Goal: Information Seeking & Learning: Learn about a topic

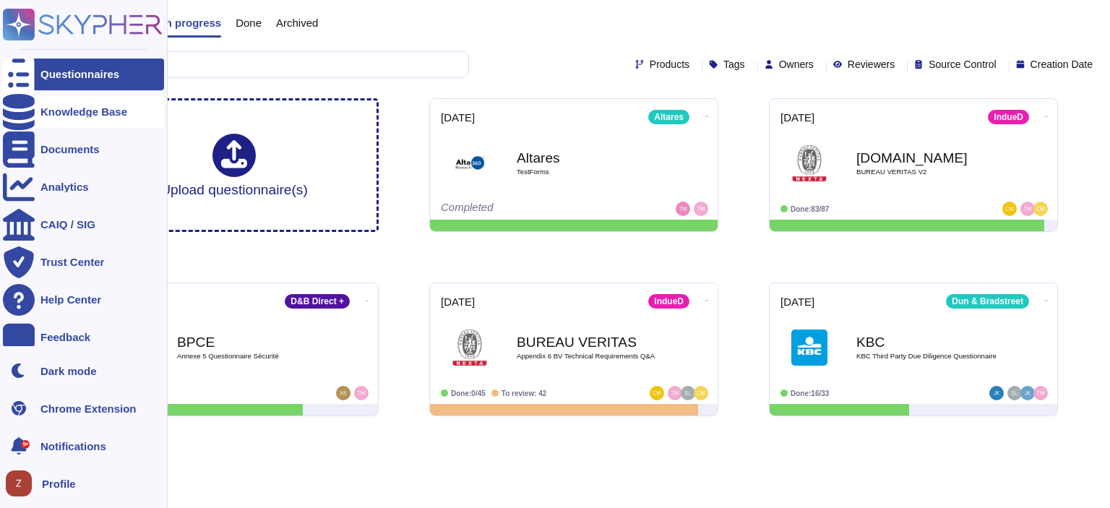
click at [106, 114] on div "Knowledge Base" at bounding box center [83, 111] width 87 height 11
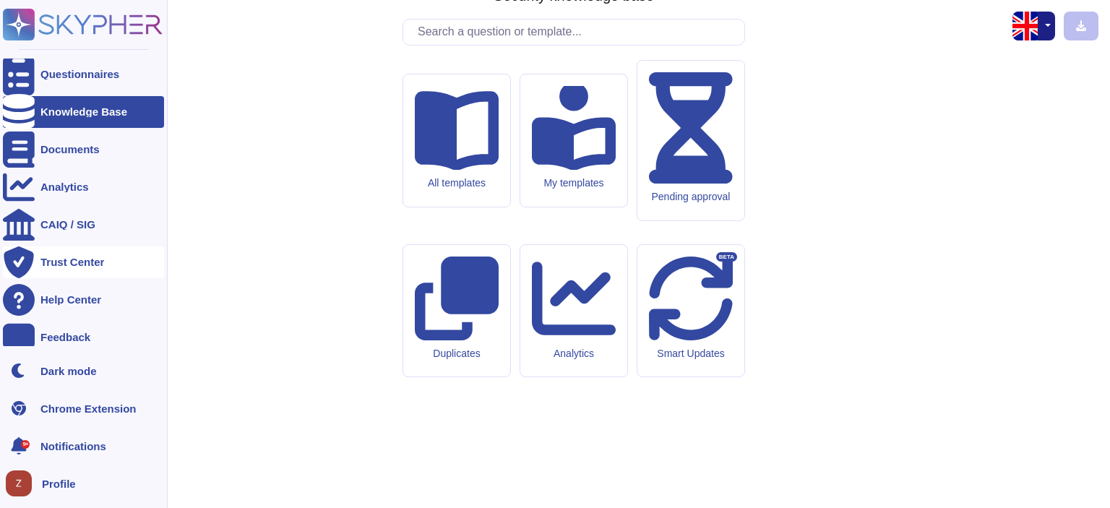
click at [88, 260] on div "Trust Center" at bounding box center [72, 262] width 64 height 11
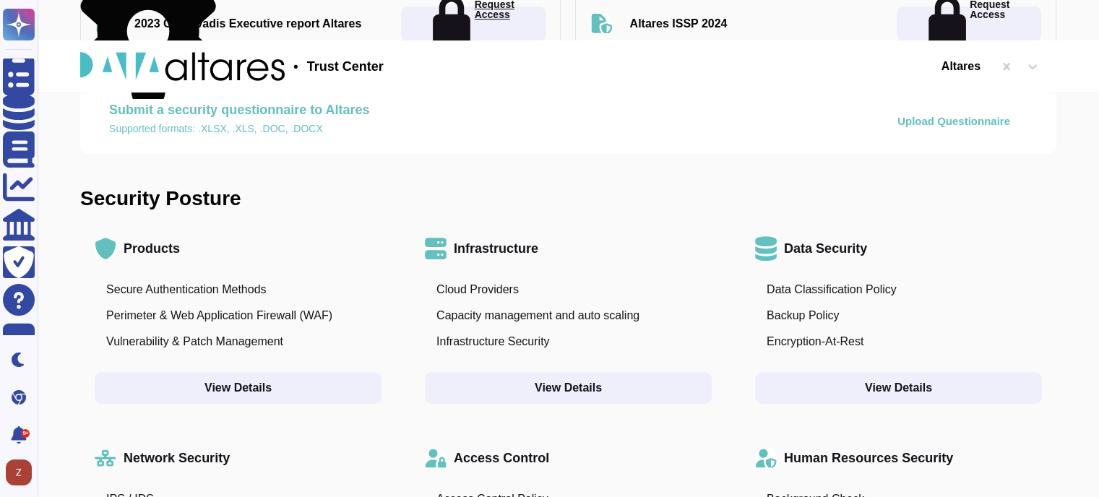
scroll to position [723, 0]
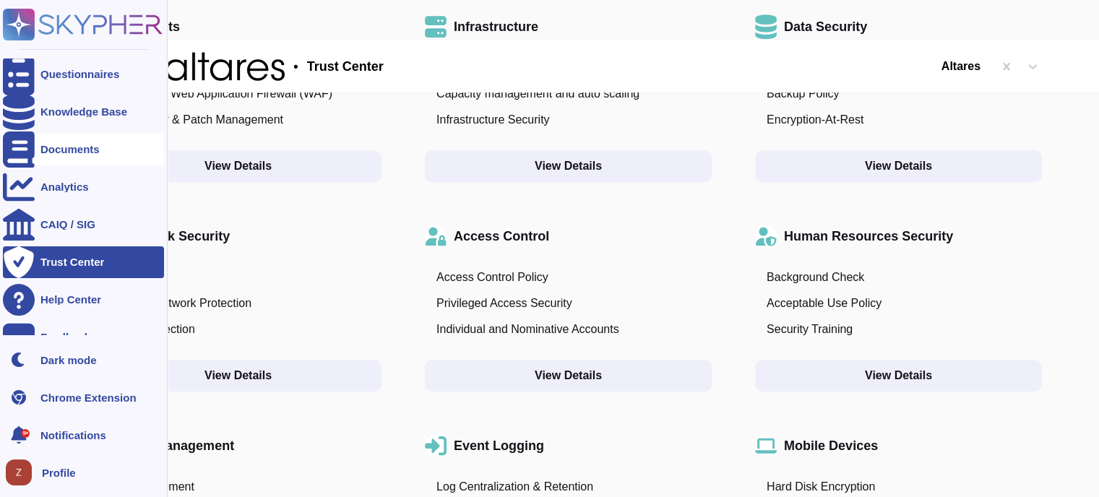
click at [88, 150] on div "Documents" at bounding box center [69, 149] width 59 height 11
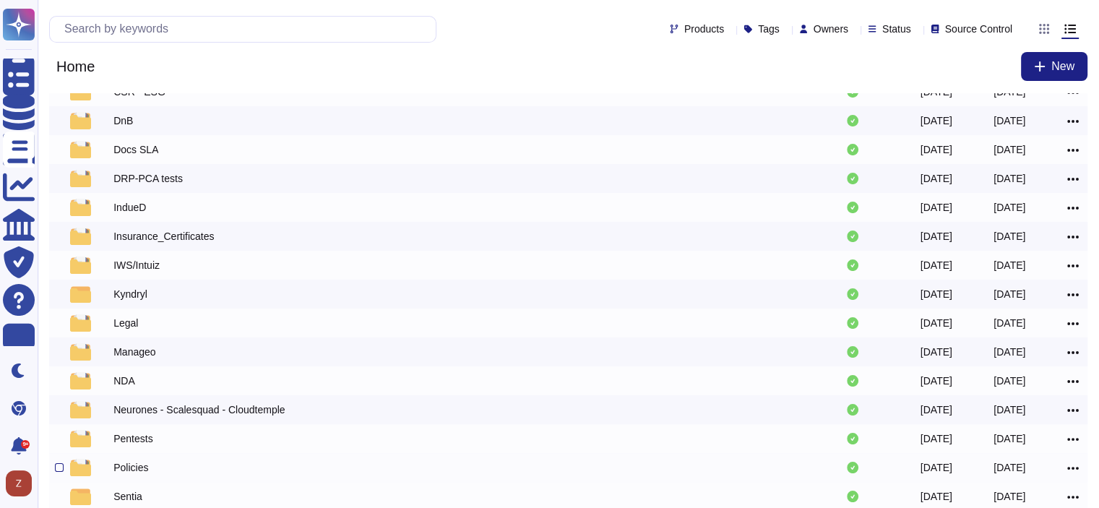
scroll to position [233, 0]
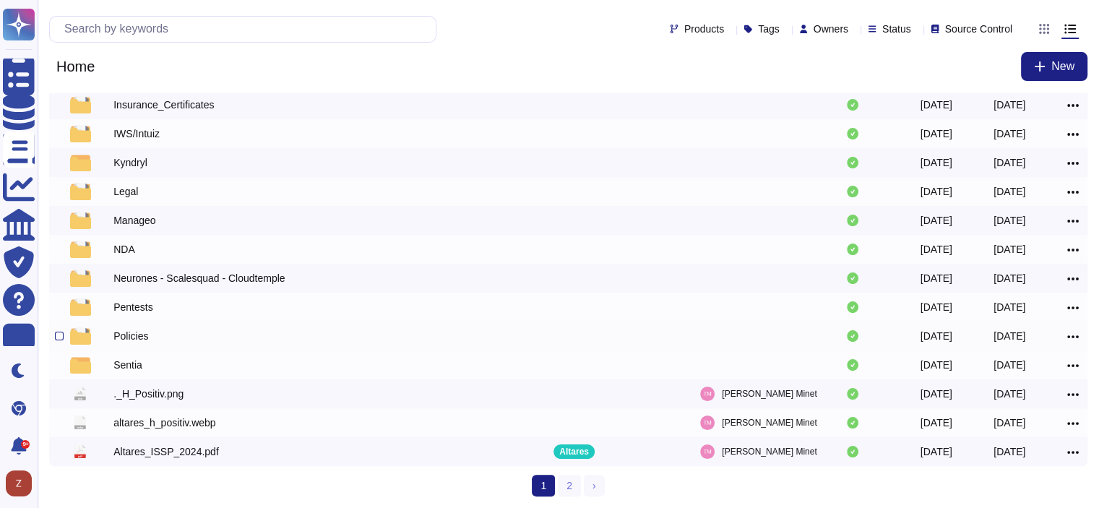
click at [136, 337] on div "Policies" at bounding box center [130, 336] width 35 height 14
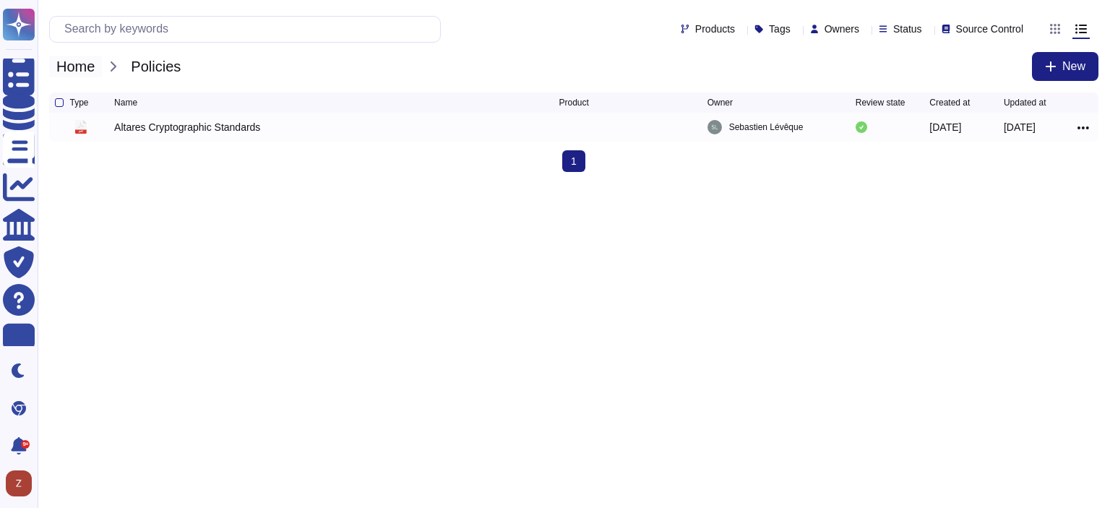
click at [80, 64] on span "Home" at bounding box center [75, 67] width 53 height 22
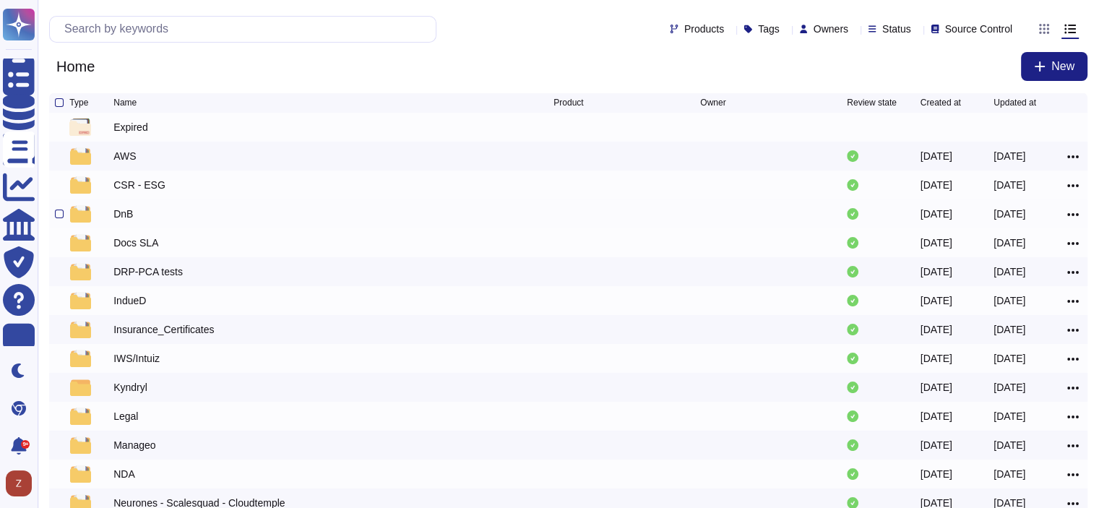
click at [122, 215] on div "DnB" at bounding box center [123, 214] width 20 height 14
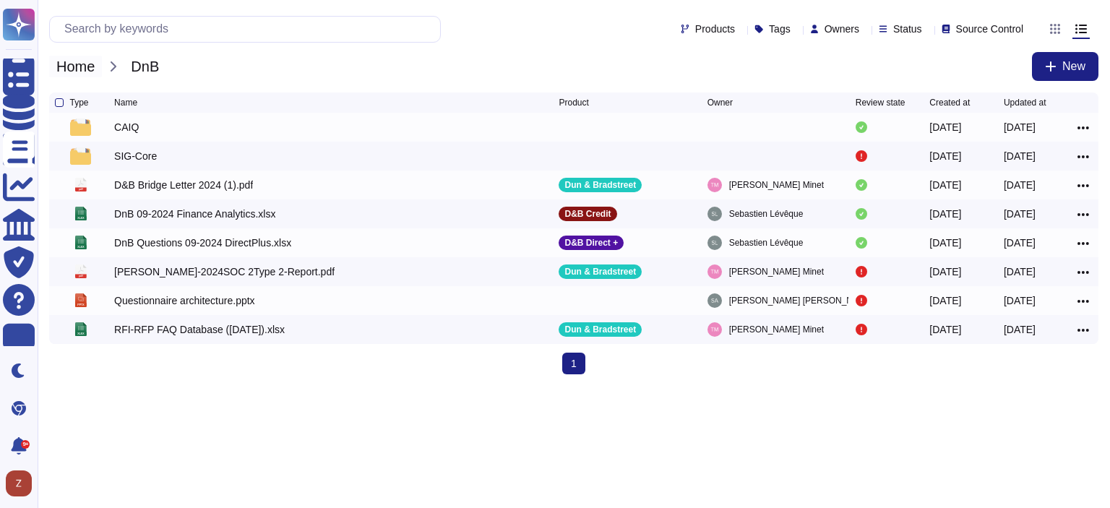
click at [87, 63] on span "Home" at bounding box center [75, 67] width 53 height 22
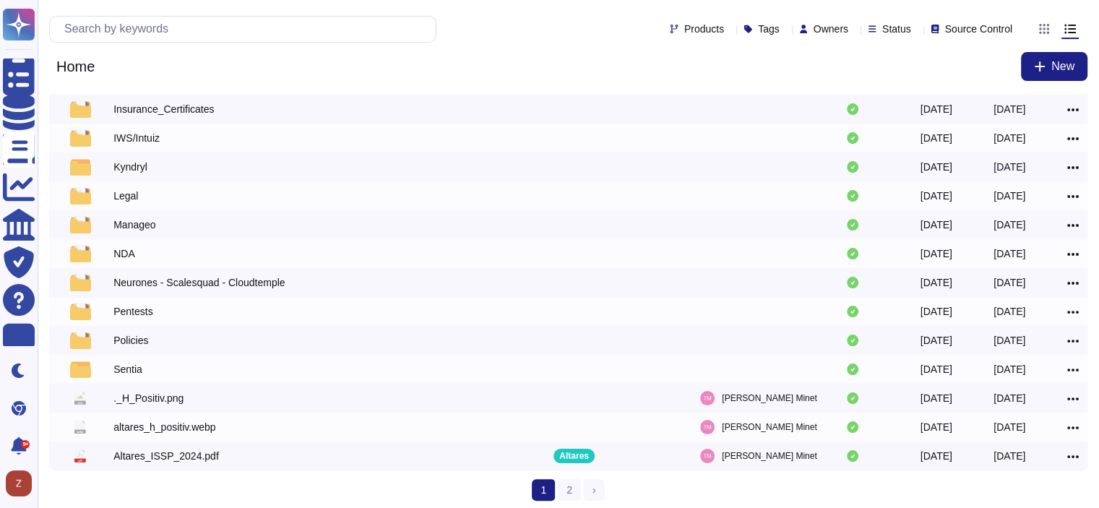
scroll to position [233, 0]
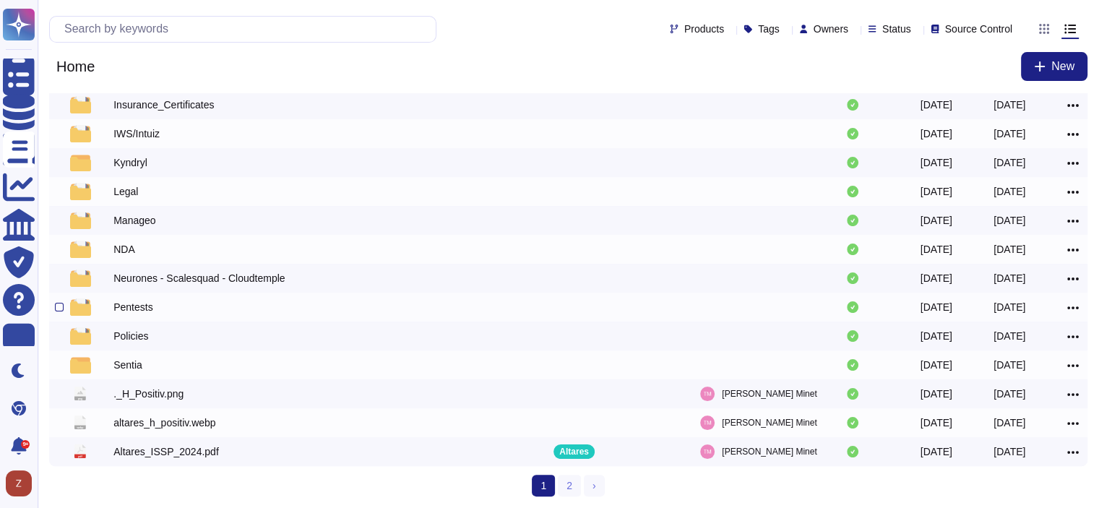
click at [139, 305] on div "Pentests" at bounding box center [132, 307] width 39 height 14
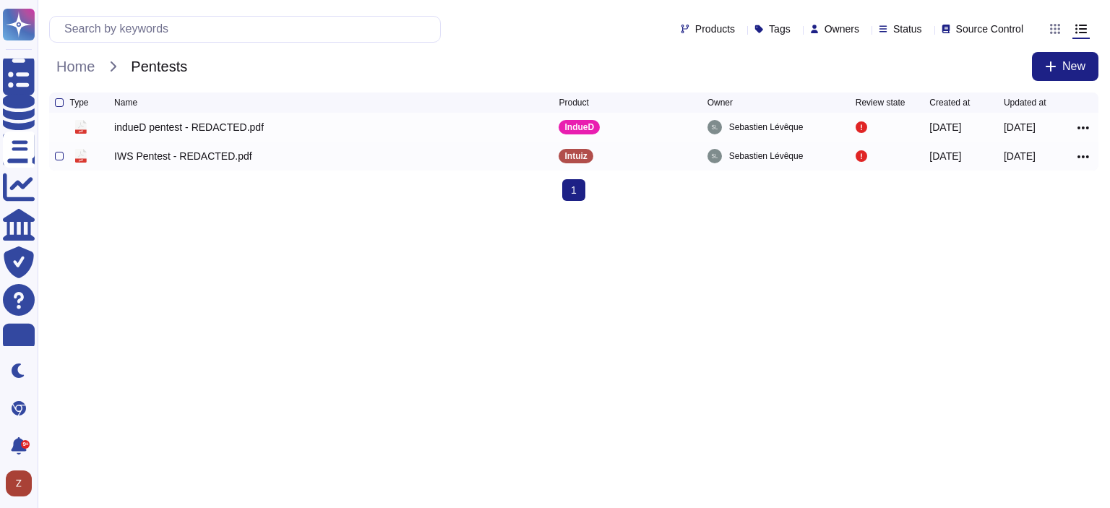
click at [163, 161] on div "IWS Pentest - REDACTED.pdf" at bounding box center [183, 156] width 138 height 14
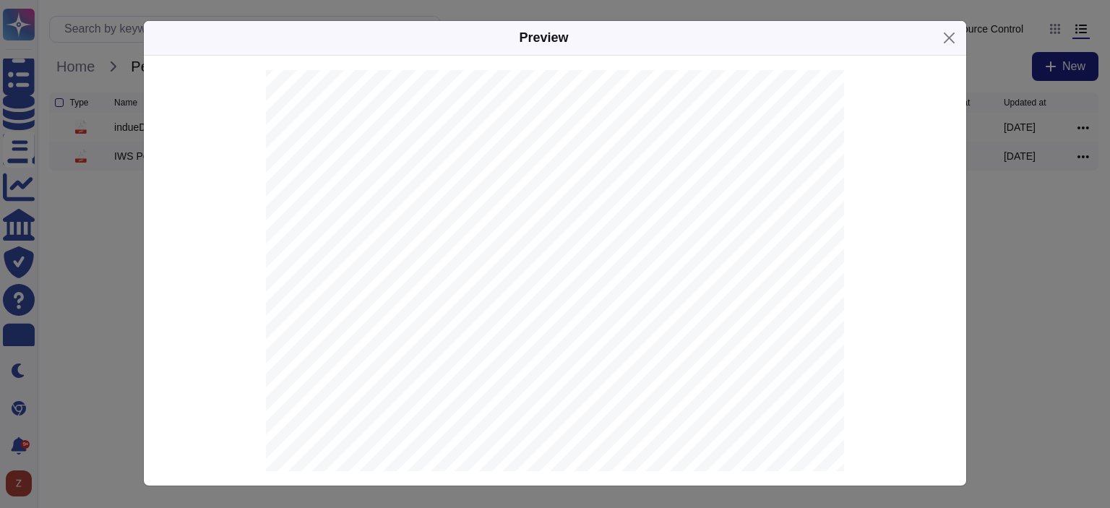
scroll to position [1686, 0]
click at [947, 40] on button "Close" at bounding box center [949, 38] width 22 height 22
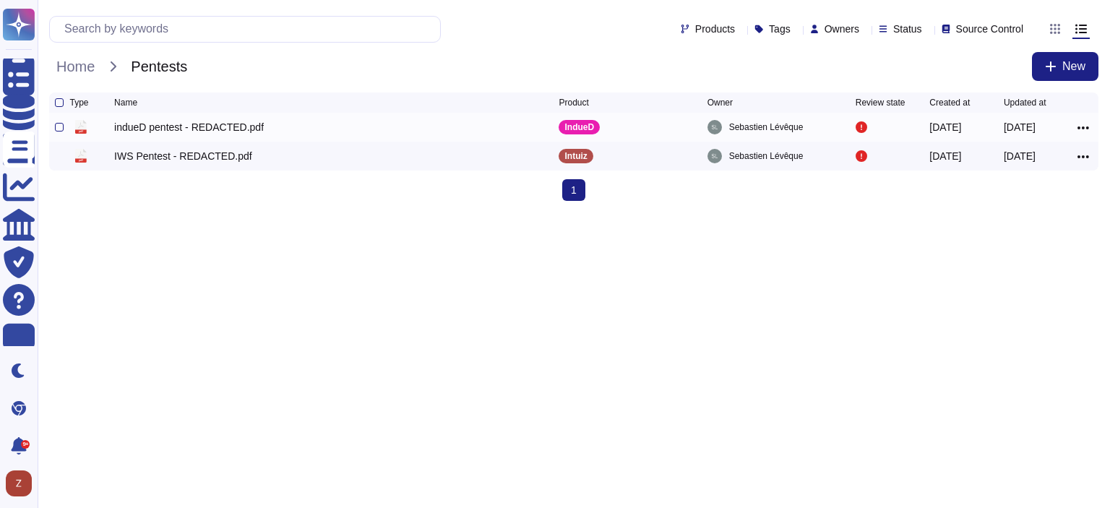
click at [158, 129] on div "indueD pentest - REDACTED.pdf" at bounding box center [189, 127] width 150 height 14
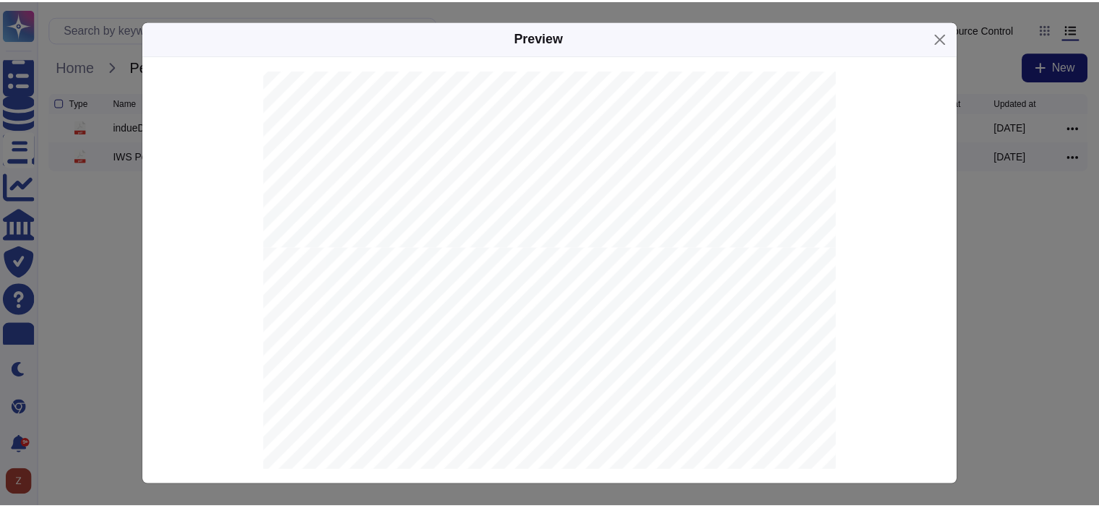
scroll to position [2922, 0]
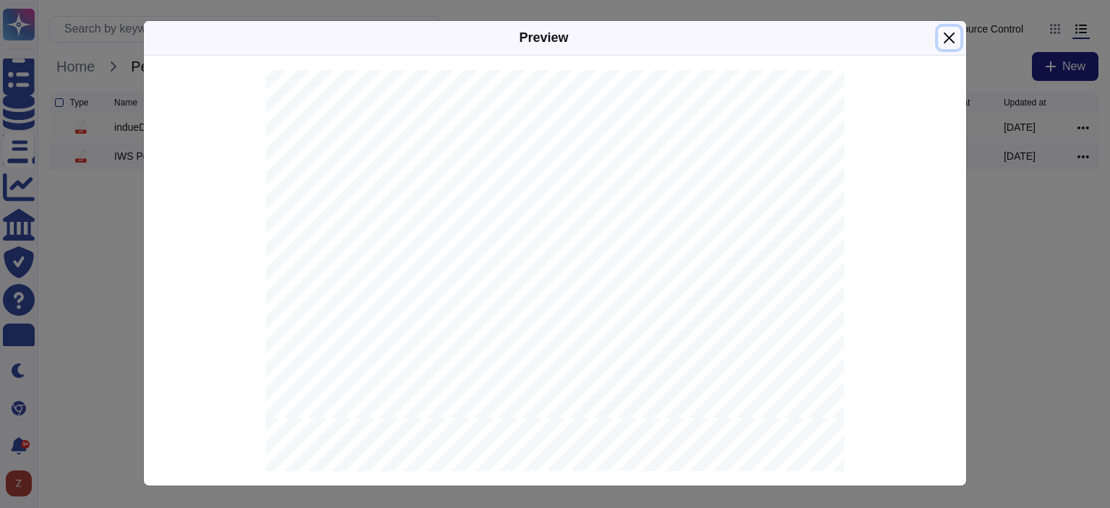
click at [942, 35] on button "Close" at bounding box center [949, 38] width 22 height 22
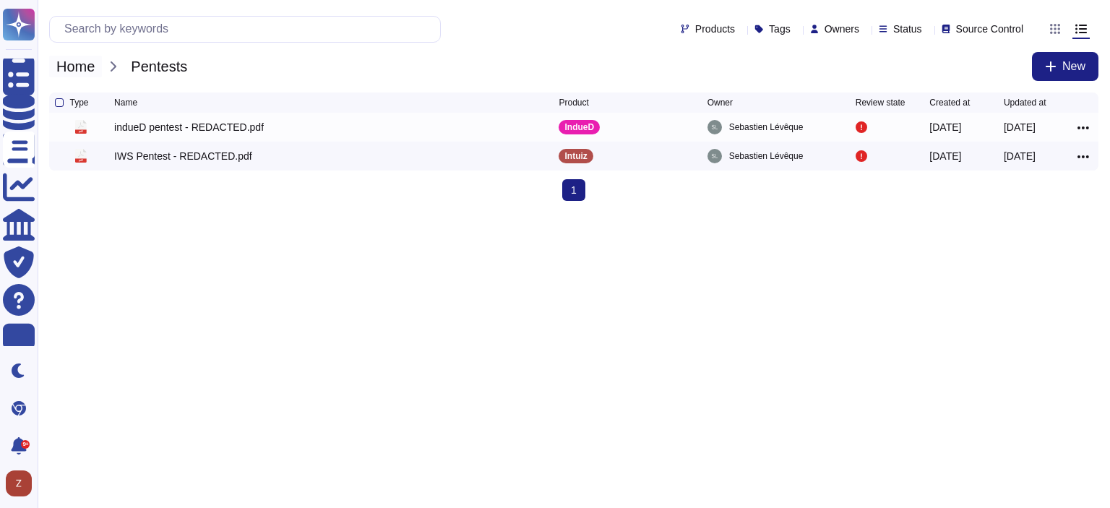
click at [83, 68] on span "Home" at bounding box center [75, 67] width 53 height 22
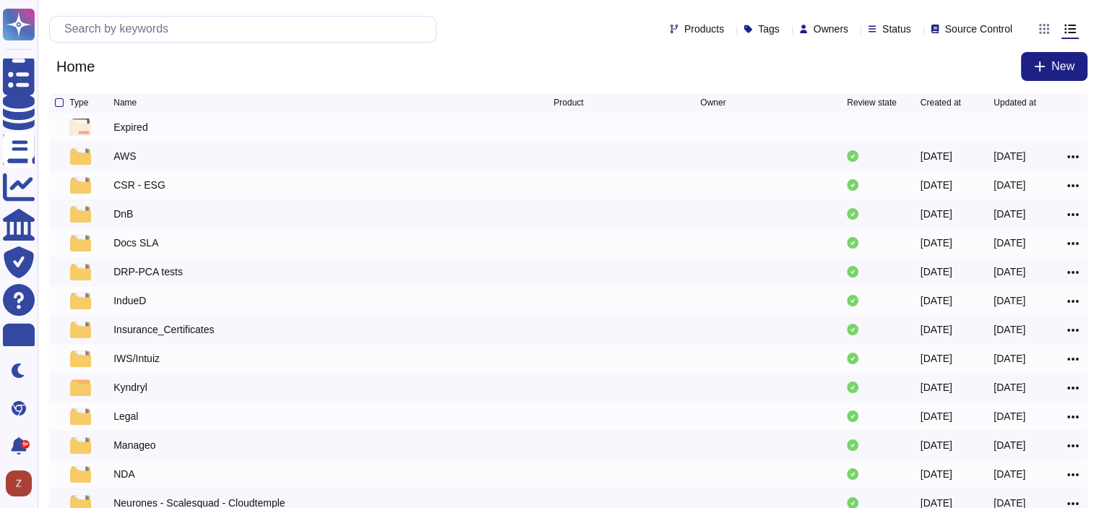
scroll to position [233, 0]
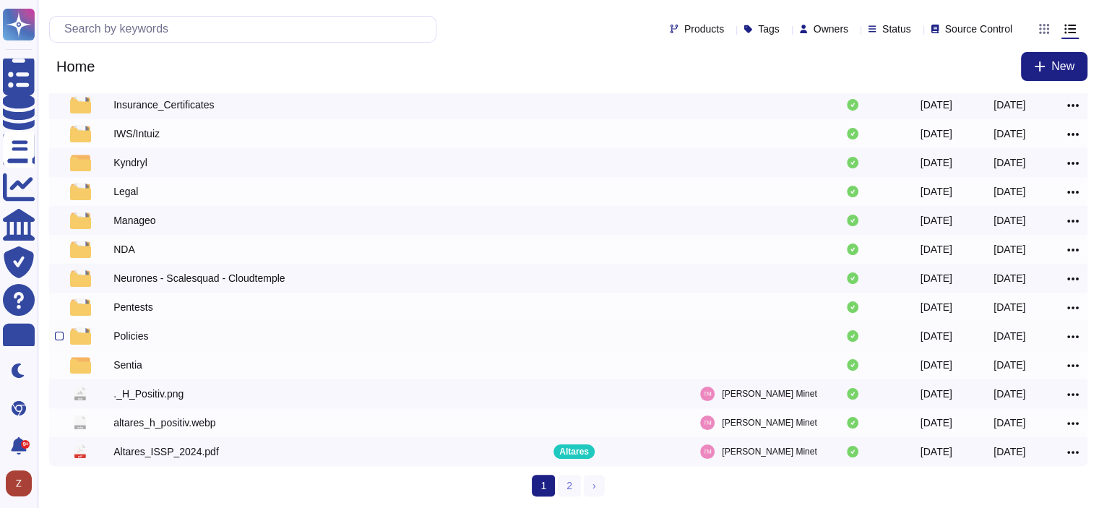
click at [132, 337] on div "Policies" at bounding box center [130, 336] width 35 height 14
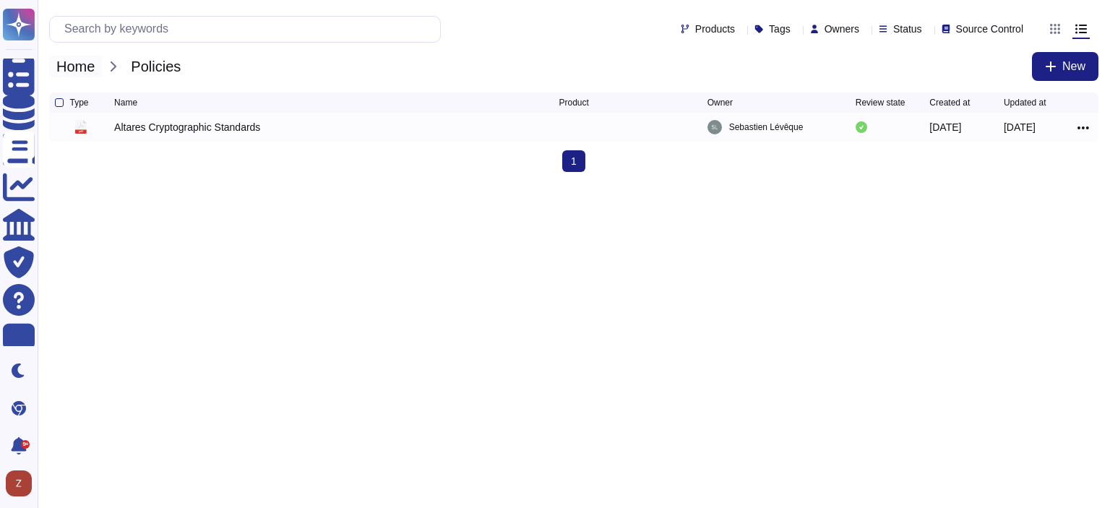
click at [73, 67] on span "Home" at bounding box center [75, 67] width 53 height 22
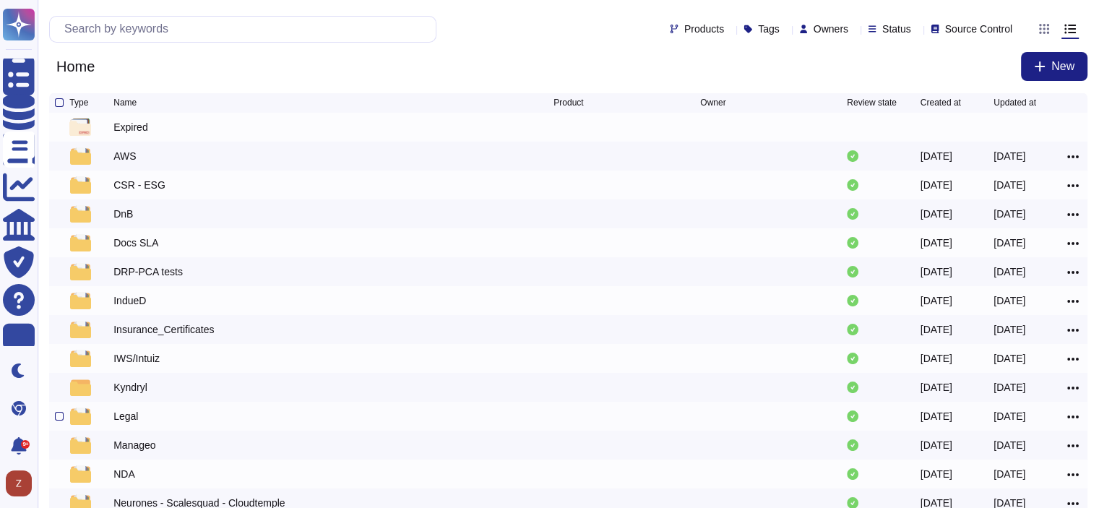
click at [133, 424] on div "Legal" at bounding box center [125, 416] width 25 height 14
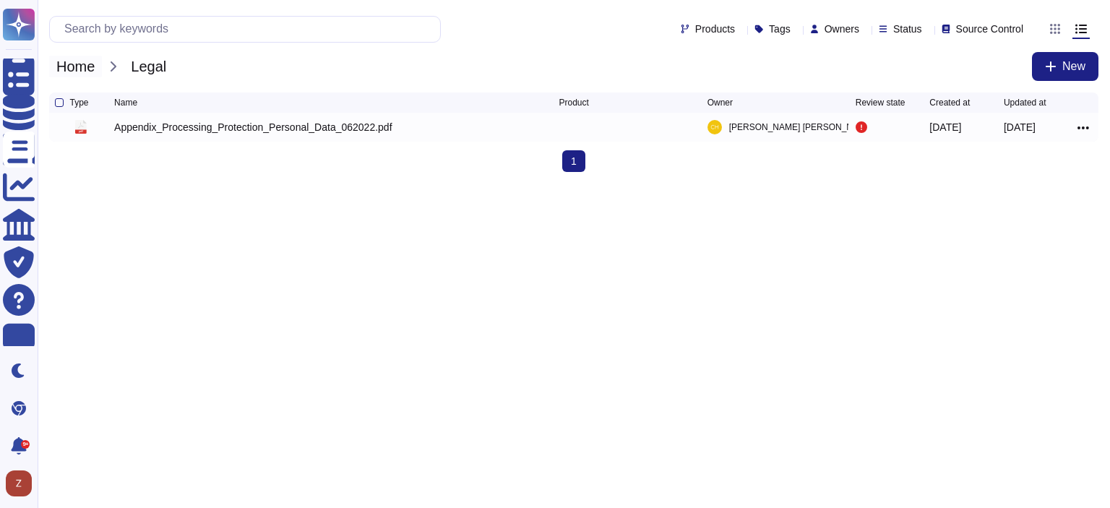
click at [87, 75] on span "Home" at bounding box center [75, 67] width 53 height 22
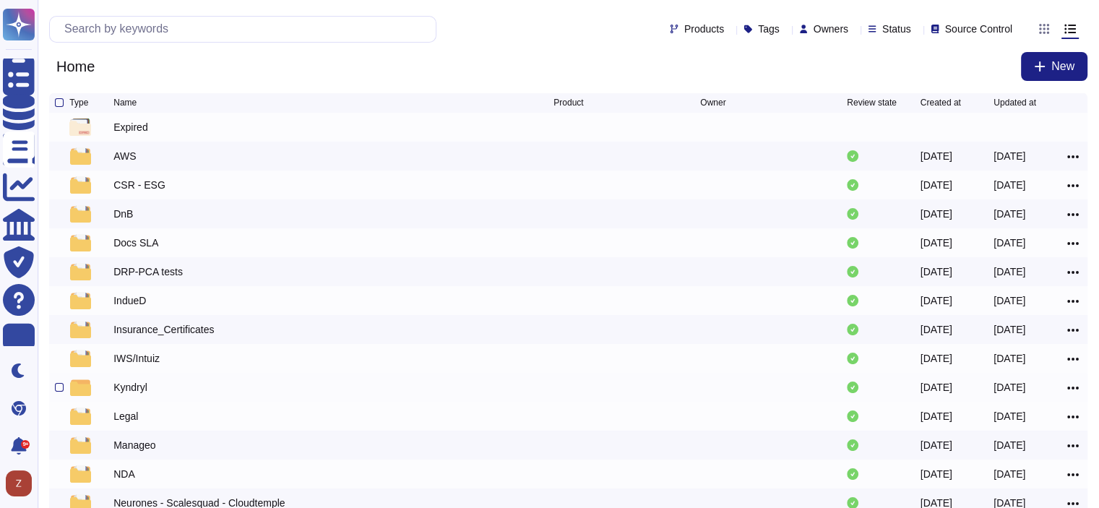
click at [142, 388] on div "Kyndryl" at bounding box center [130, 387] width 34 height 14
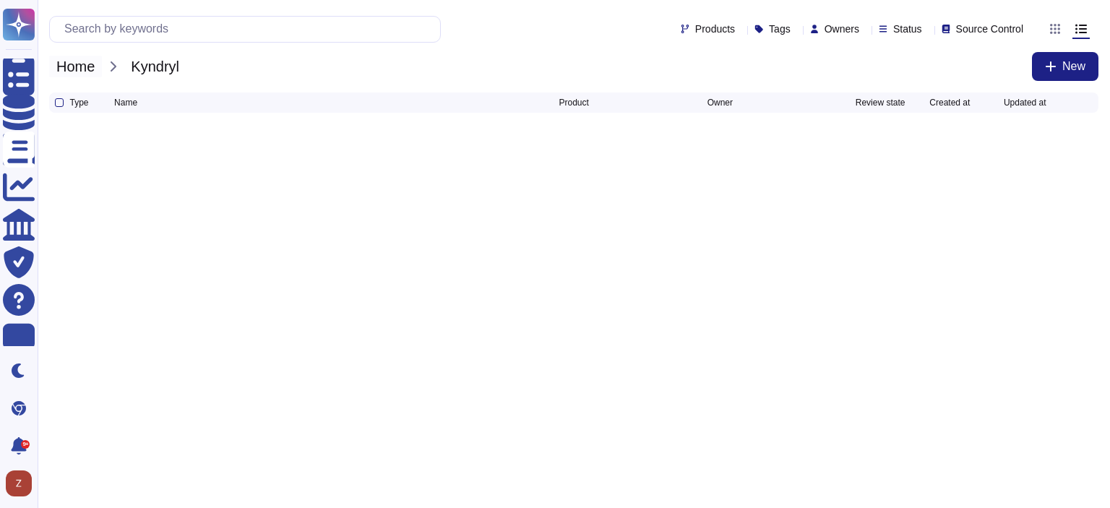
click at [80, 68] on span "Home" at bounding box center [75, 67] width 53 height 22
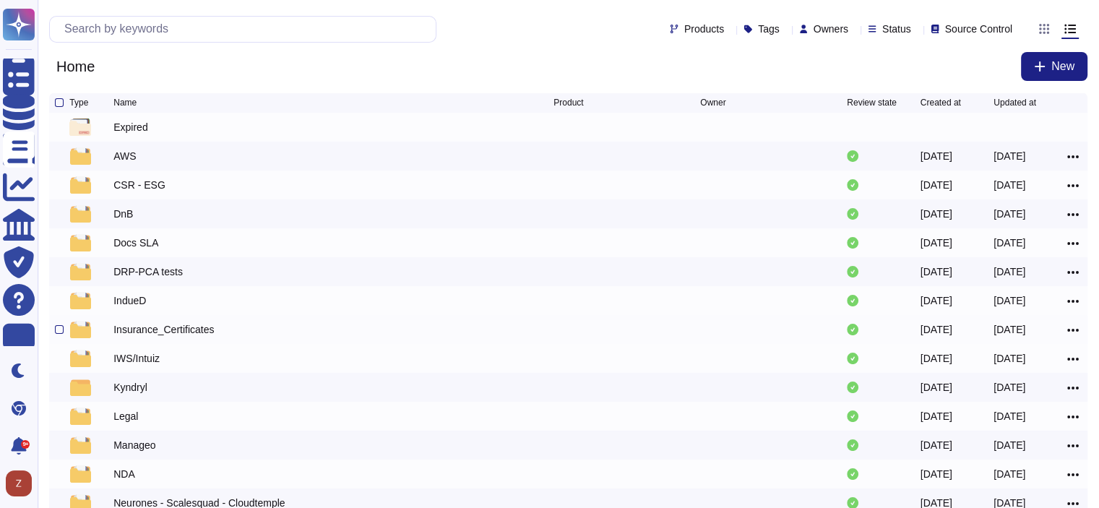
click at [161, 334] on div "Insurance_Certificates" at bounding box center [163, 329] width 100 height 14
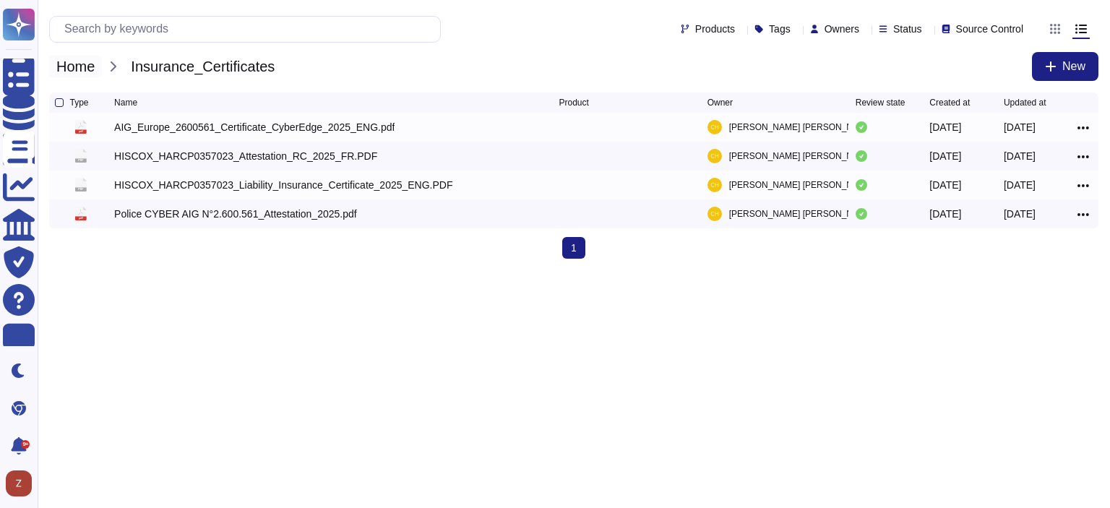
click at [81, 69] on span "Home" at bounding box center [75, 67] width 53 height 22
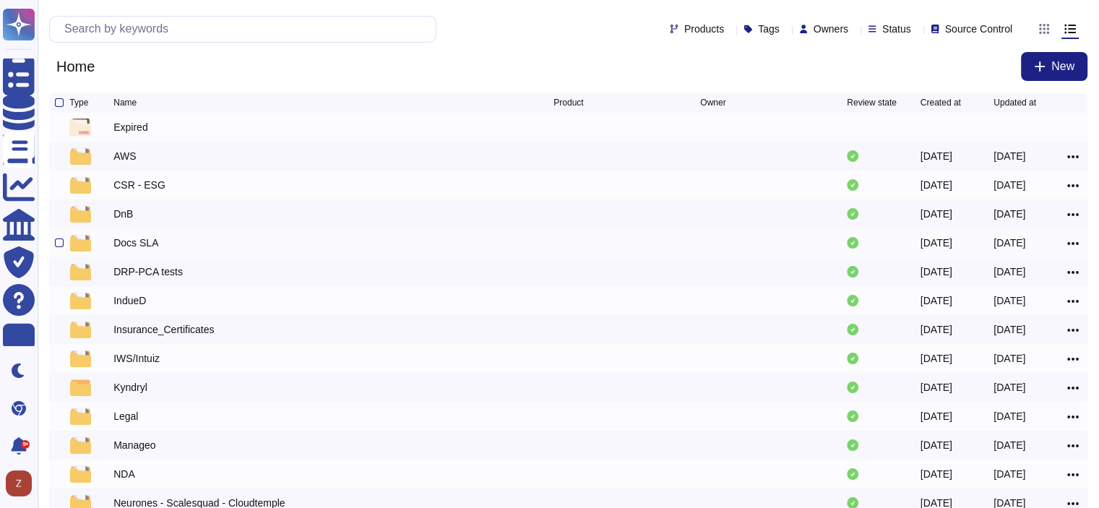
click at [146, 248] on div "Docs SLA" at bounding box center [135, 243] width 45 height 14
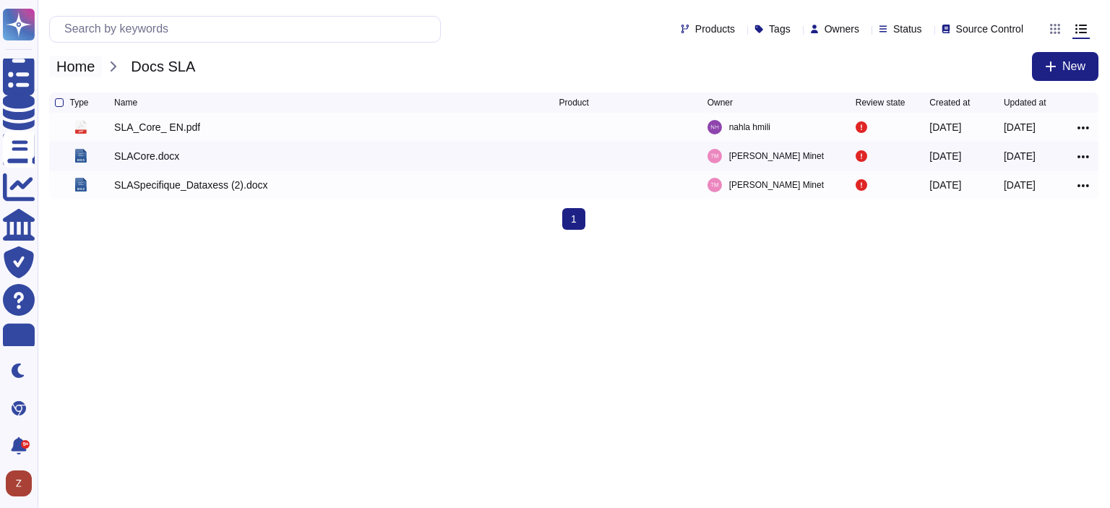
click at [81, 66] on span "Home" at bounding box center [75, 67] width 53 height 22
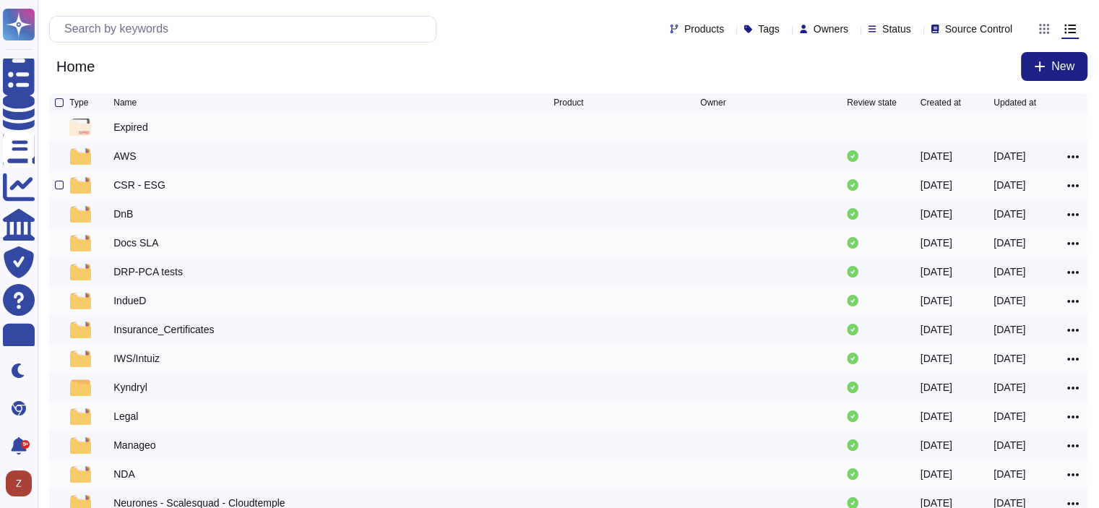
click at [131, 191] on div "CSR - ESG" at bounding box center [139, 185] width 52 height 14
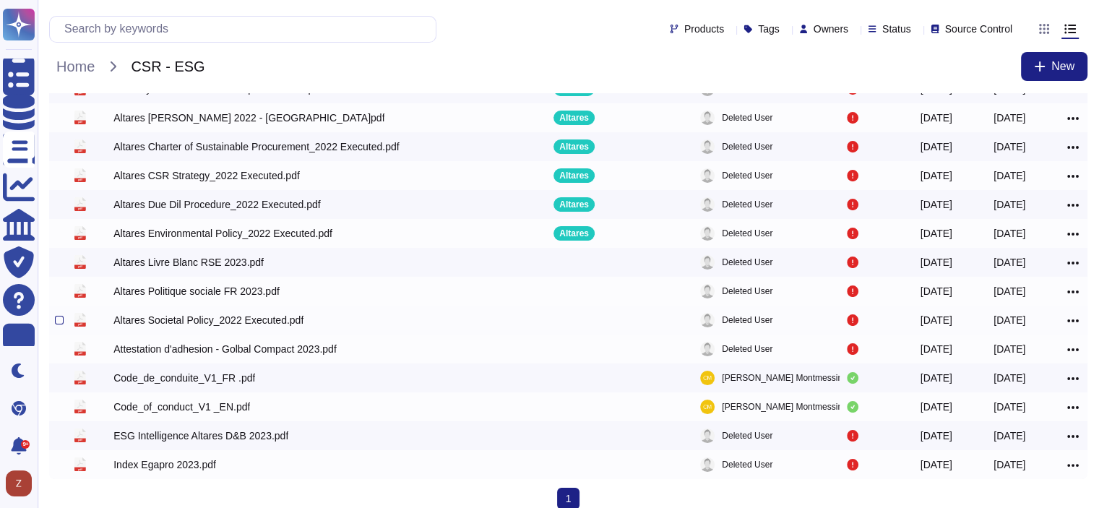
scroll to position [83, 0]
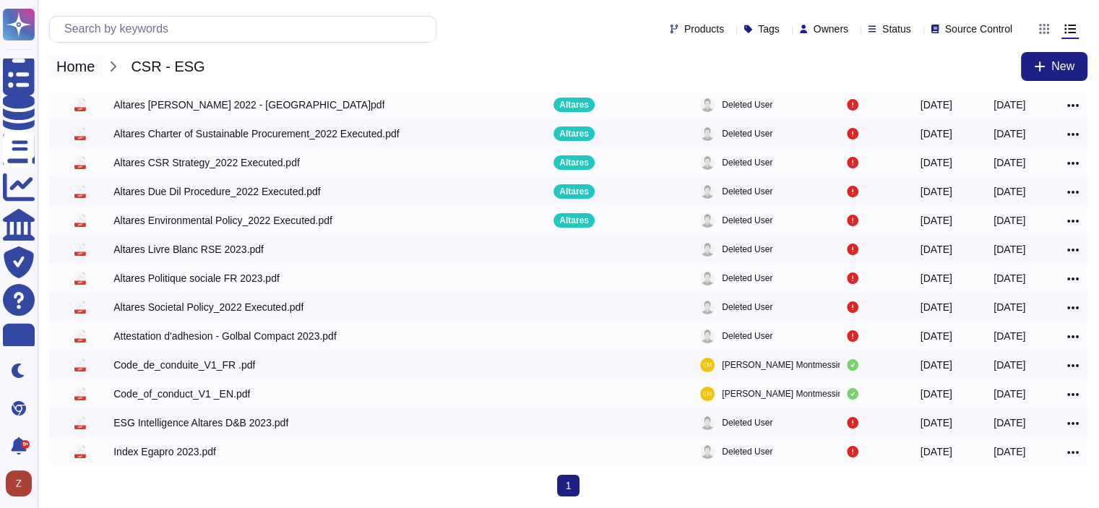
click at [68, 66] on span "Home" at bounding box center [75, 67] width 53 height 22
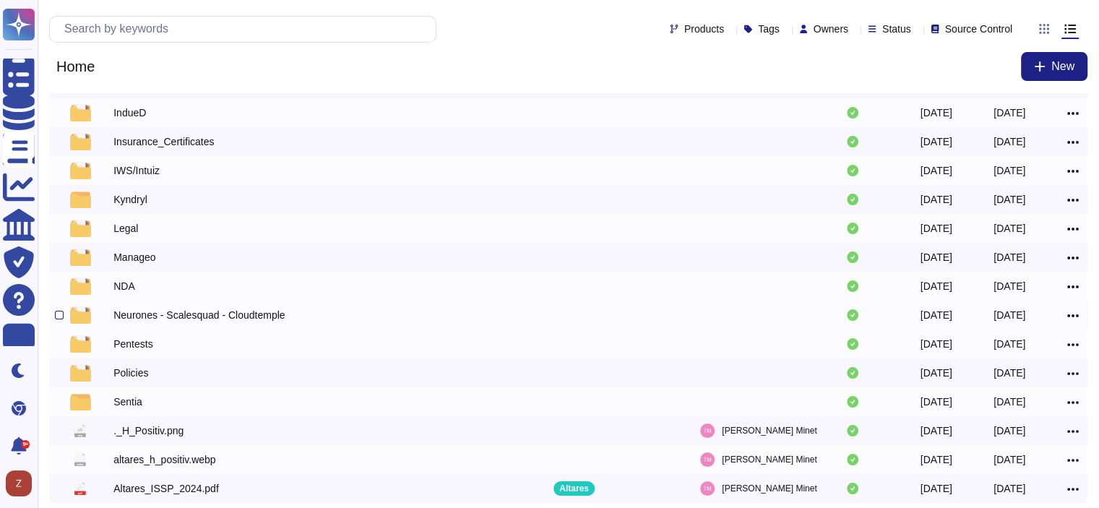
scroll to position [233, 0]
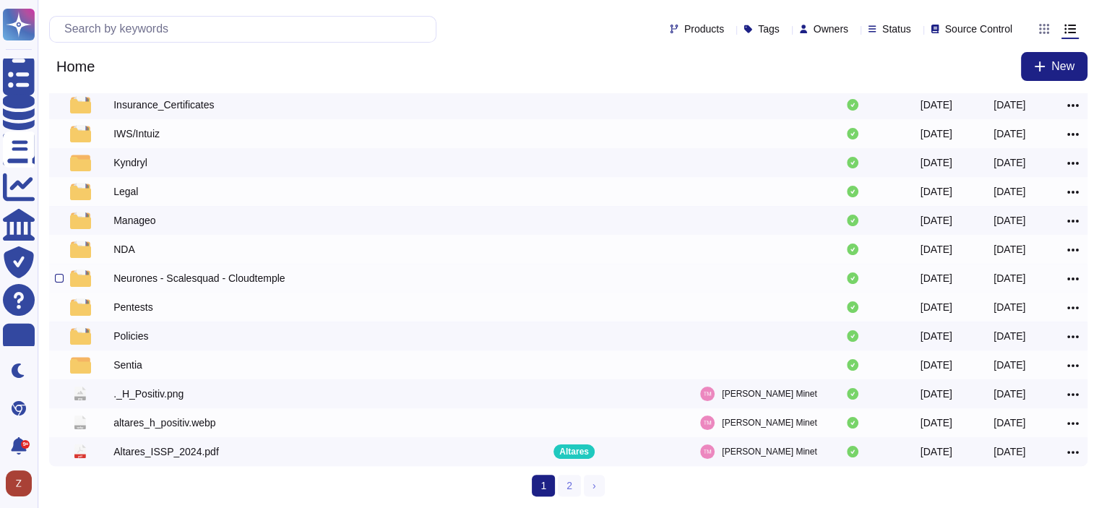
click at [231, 282] on div "Neurones - Scalesquad - Cloudtemple" at bounding box center [198, 278] width 171 height 14
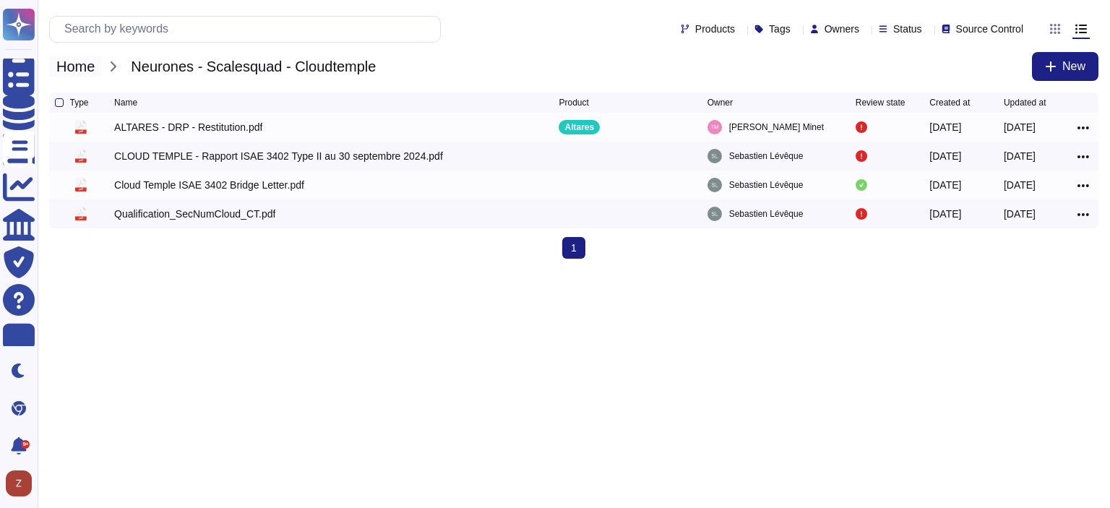
click at [71, 69] on span "Home" at bounding box center [75, 67] width 53 height 22
